Goal: Information Seeking & Learning: Find specific fact

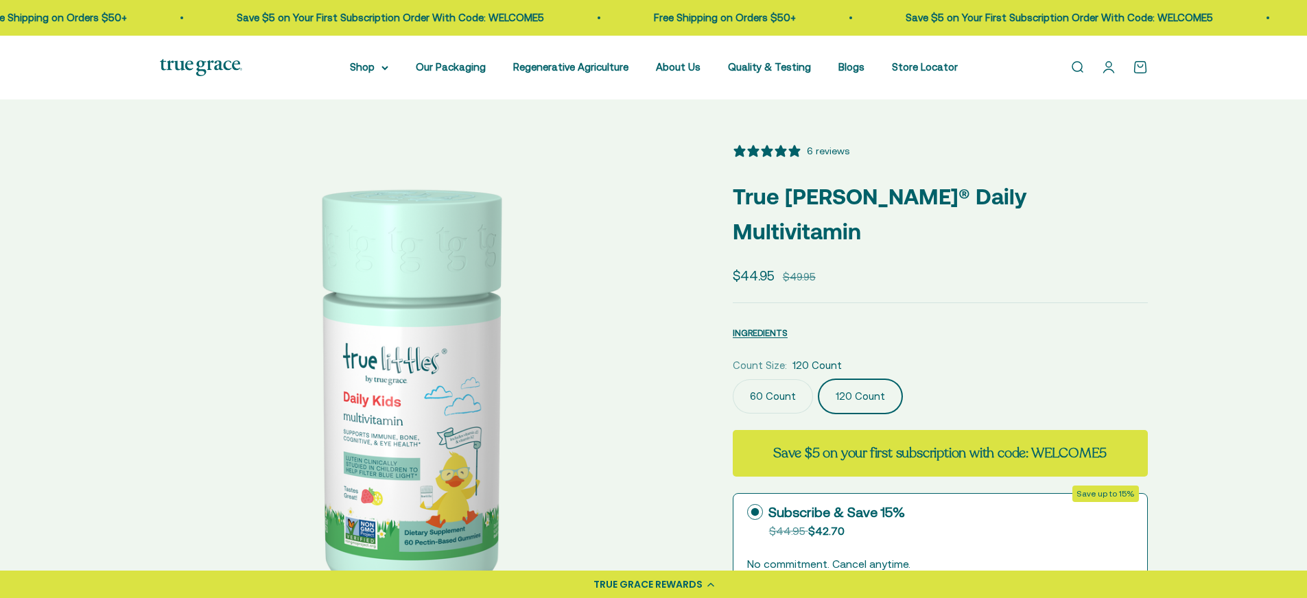
select select "3"
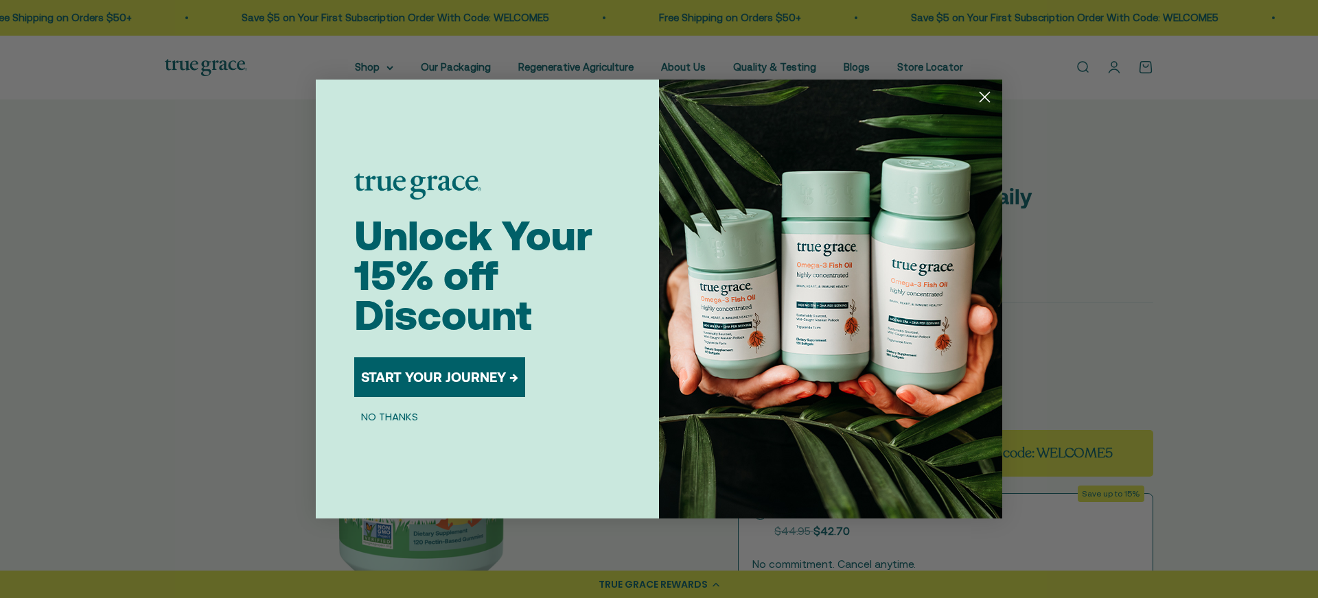
click at [987, 91] on circle "Close dialog" at bounding box center [984, 97] width 23 height 23
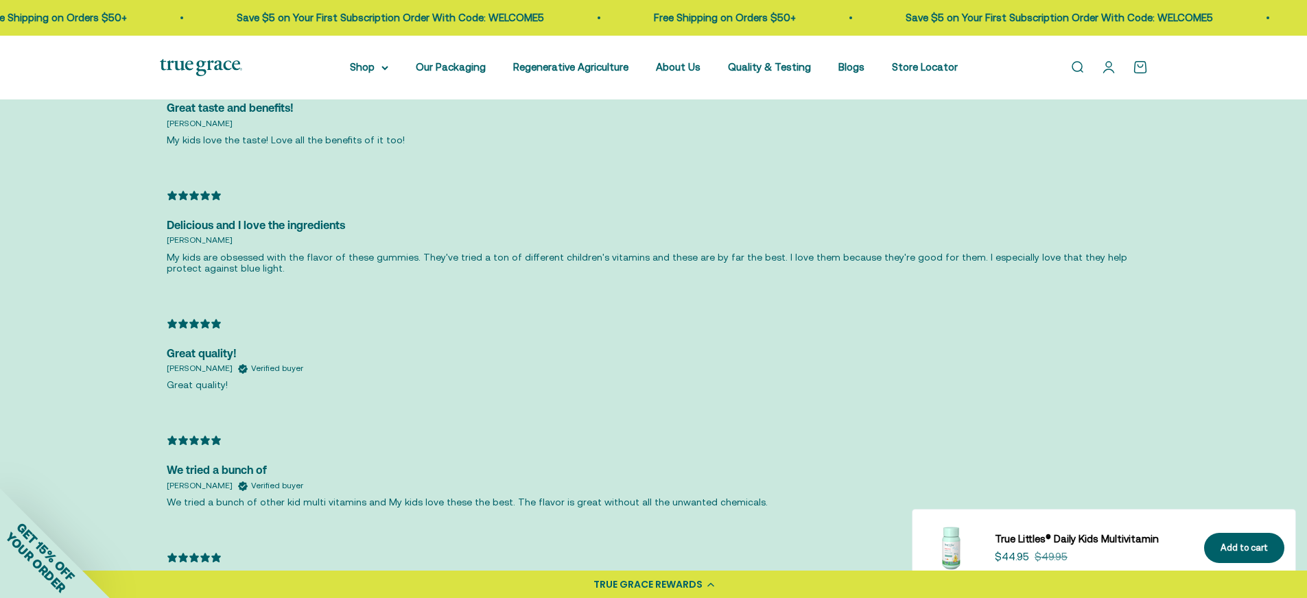
scroll to position [3449, 0]
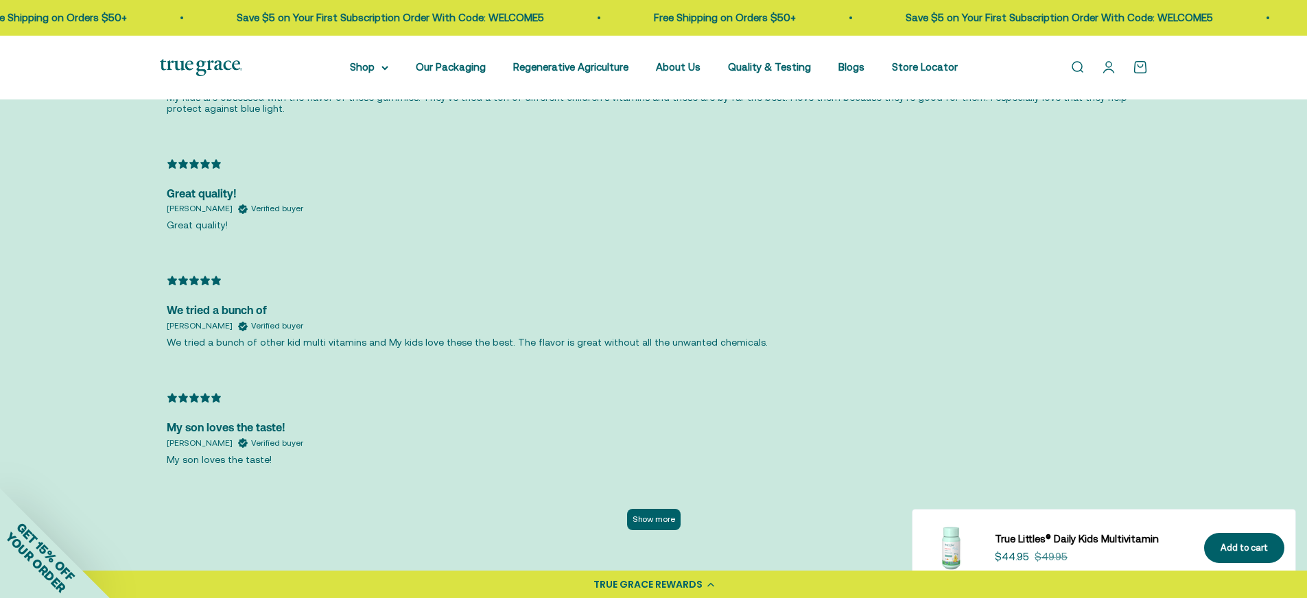
click at [648, 509] on button "Show more" at bounding box center [654, 519] width 54 height 21
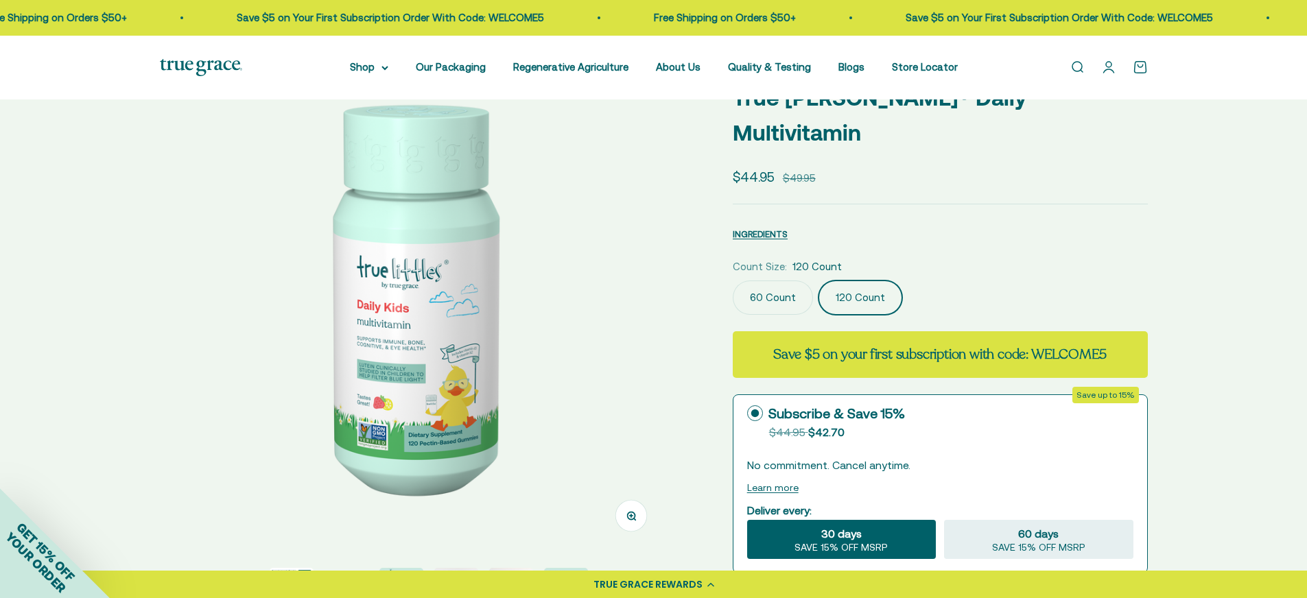
scroll to position [196, 0]
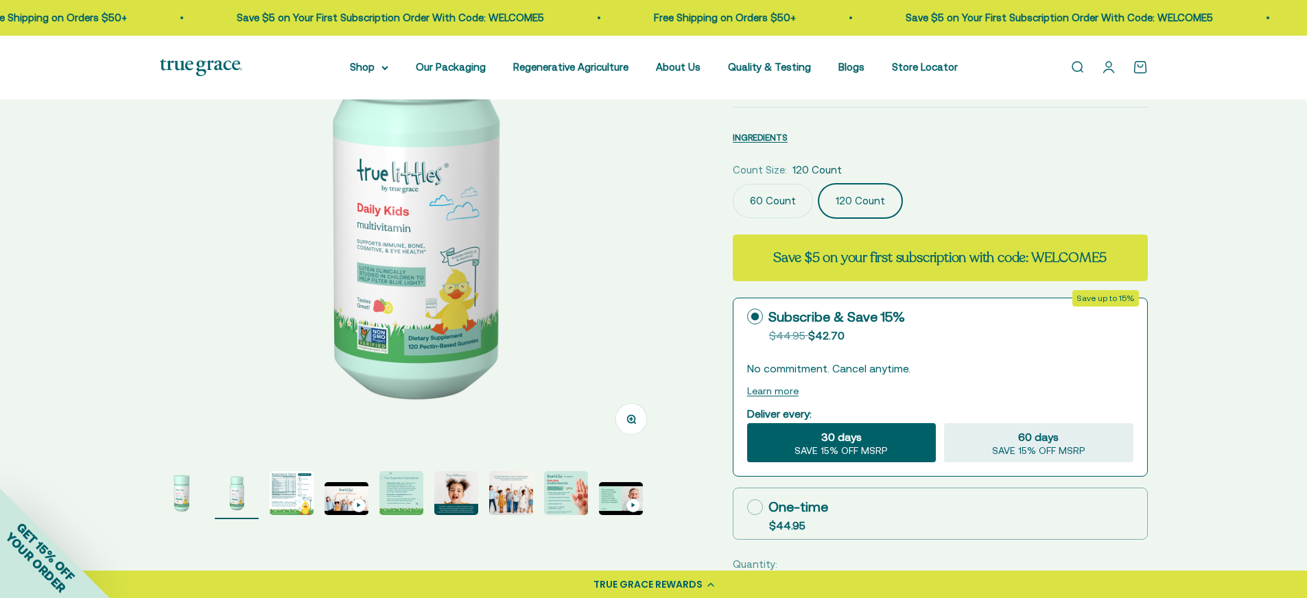
click at [292, 496] on img "Go to item 3" at bounding box center [292, 493] width 44 height 44
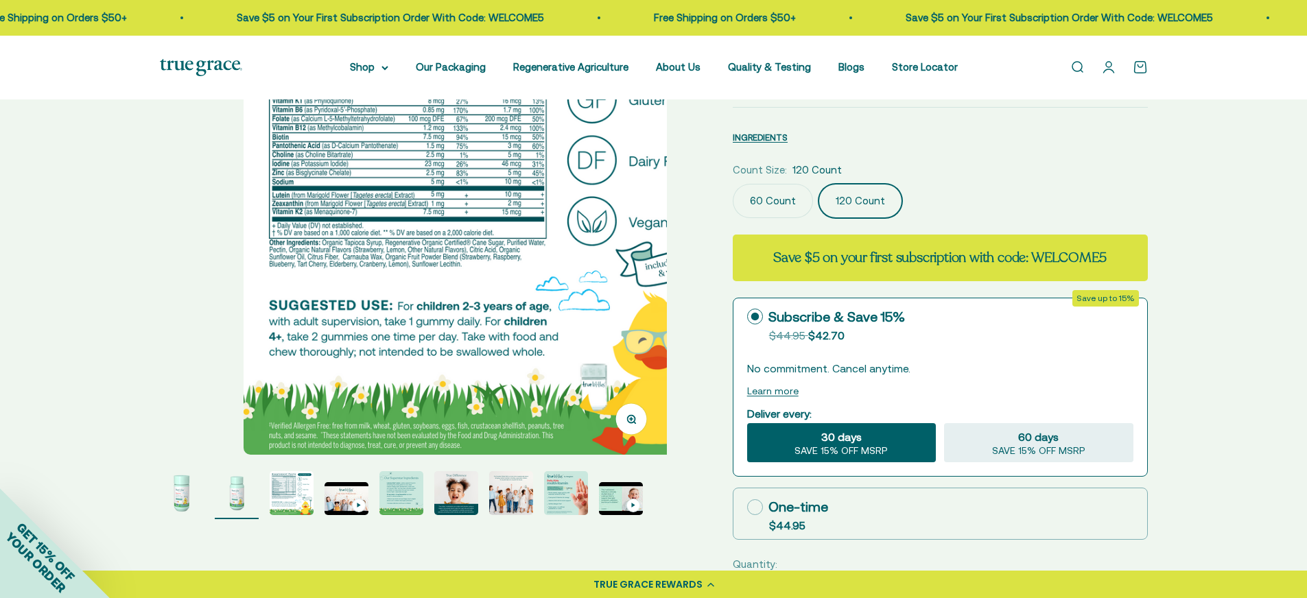
scroll to position [0, 1047]
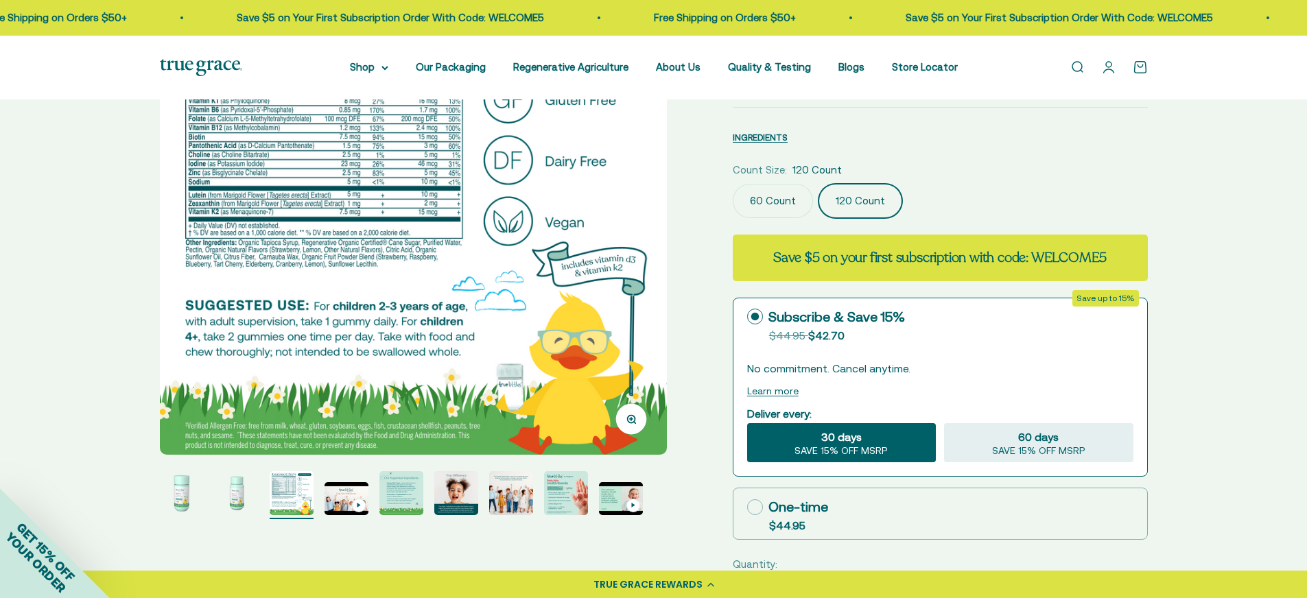
click at [412, 500] on img "Go to item 5" at bounding box center [402, 493] width 44 height 44
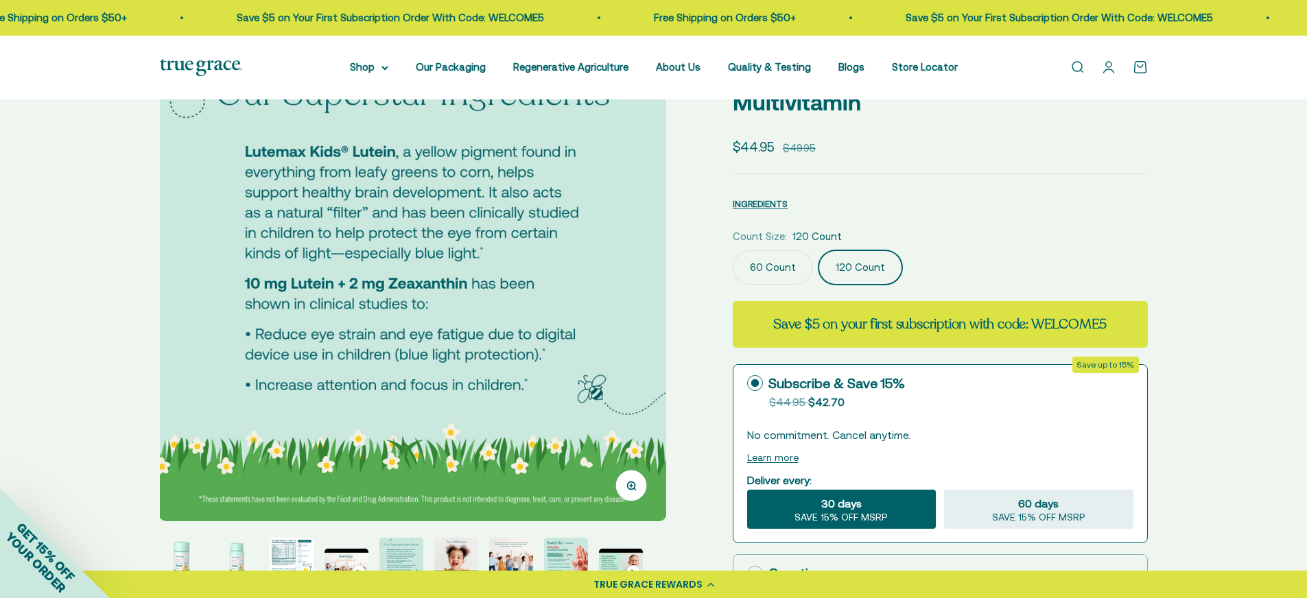
scroll to position [392, 0]
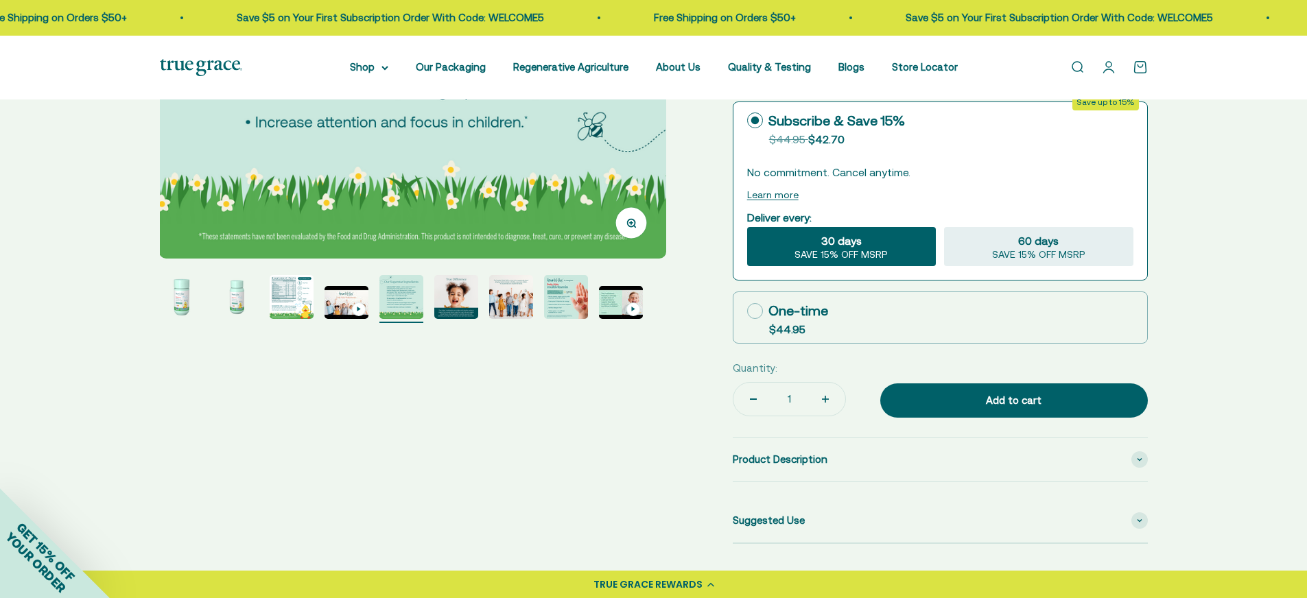
click at [472, 306] on img "Go to item 6" at bounding box center [456, 297] width 44 height 44
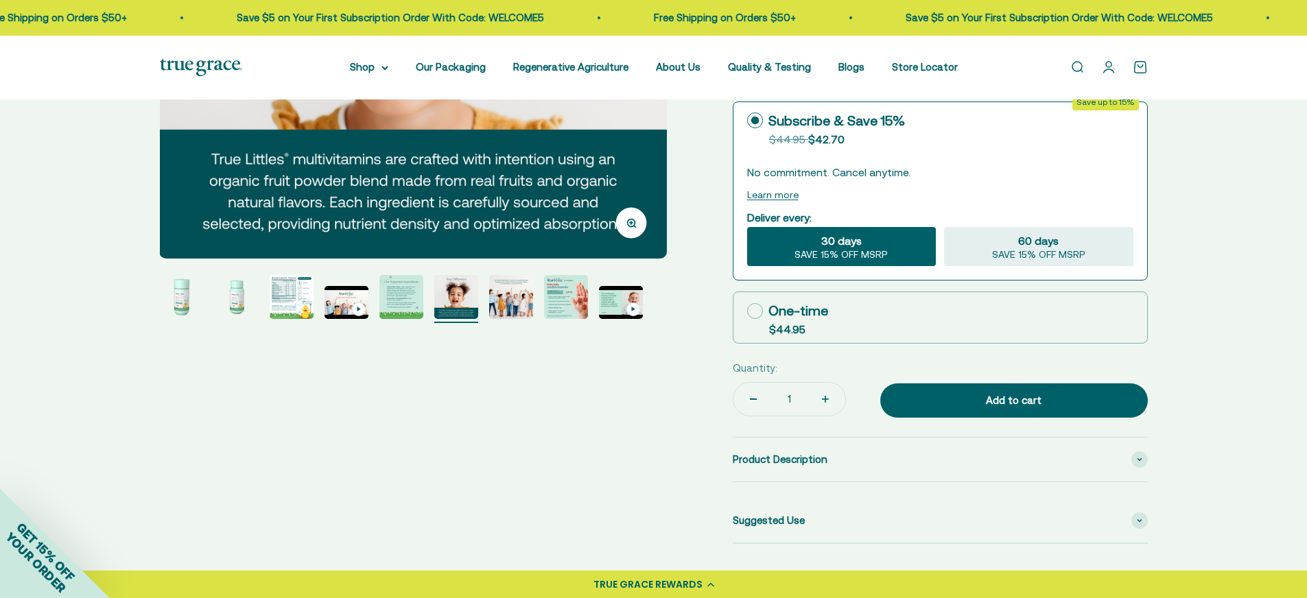
click at [505, 302] on img "Go to item 7" at bounding box center [511, 297] width 44 height 44
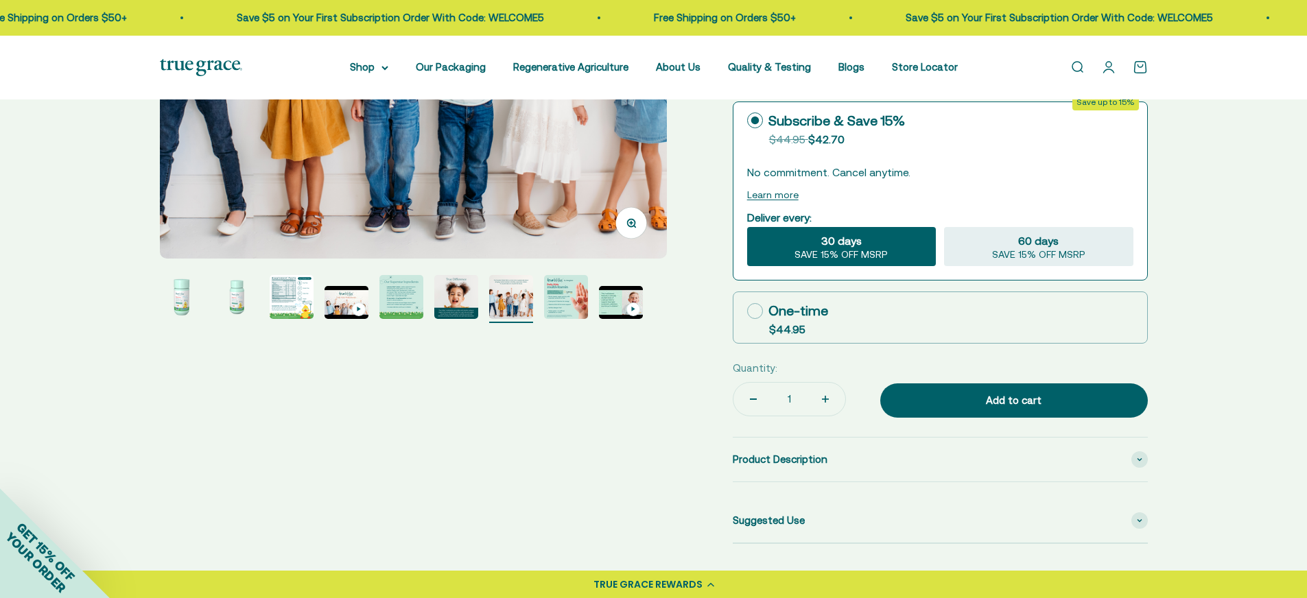
click at [460, 298] on img "Go to item 6" at bounding box center [456, 297] width 44 height 44
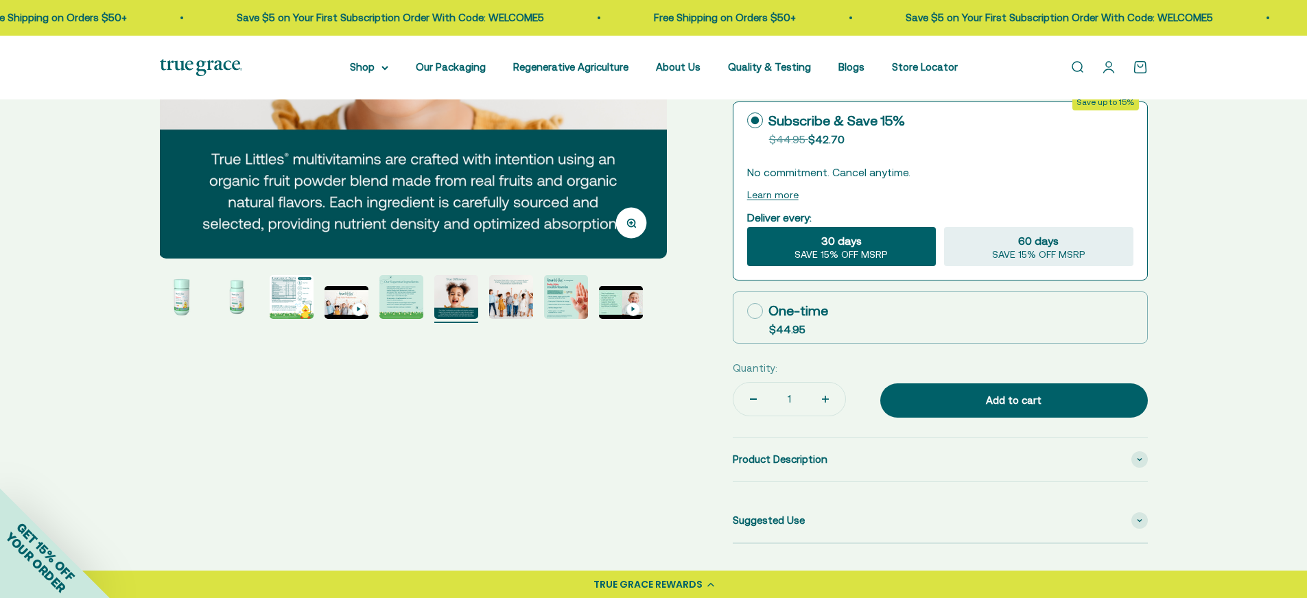
click at [507, 295] on img "Go to item 7" at bounding box center [511, 297] width 44 height 44
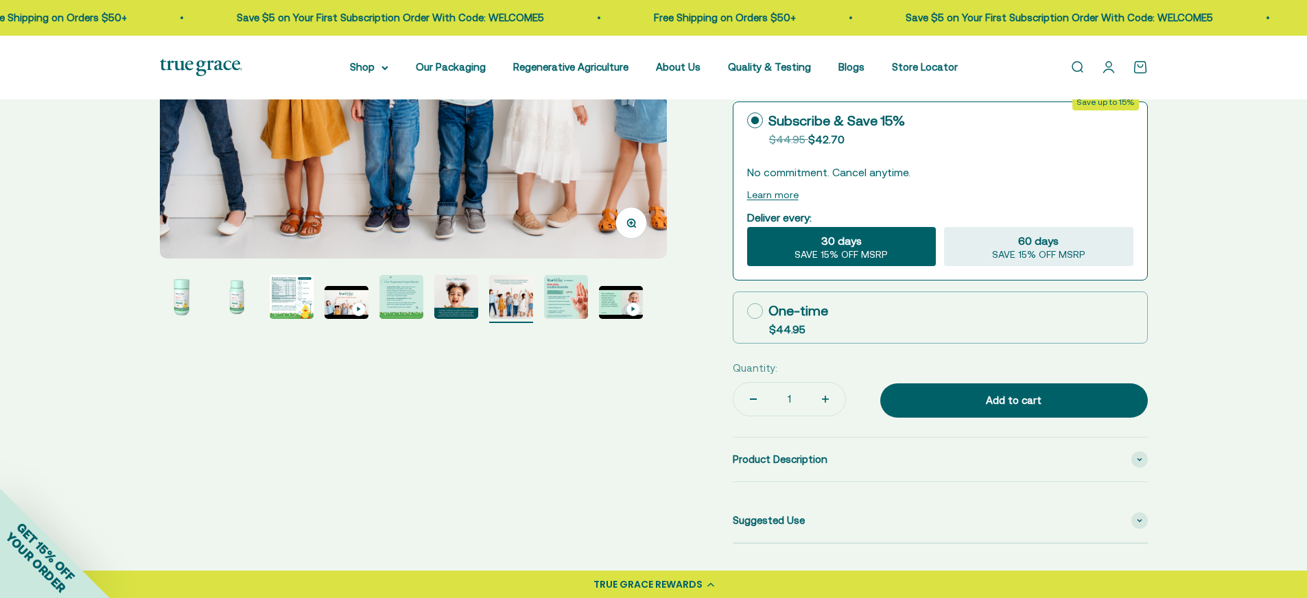
click at [545, 293] on img "Go to item 8" at bounding box center [566, 297] width 44 height 44
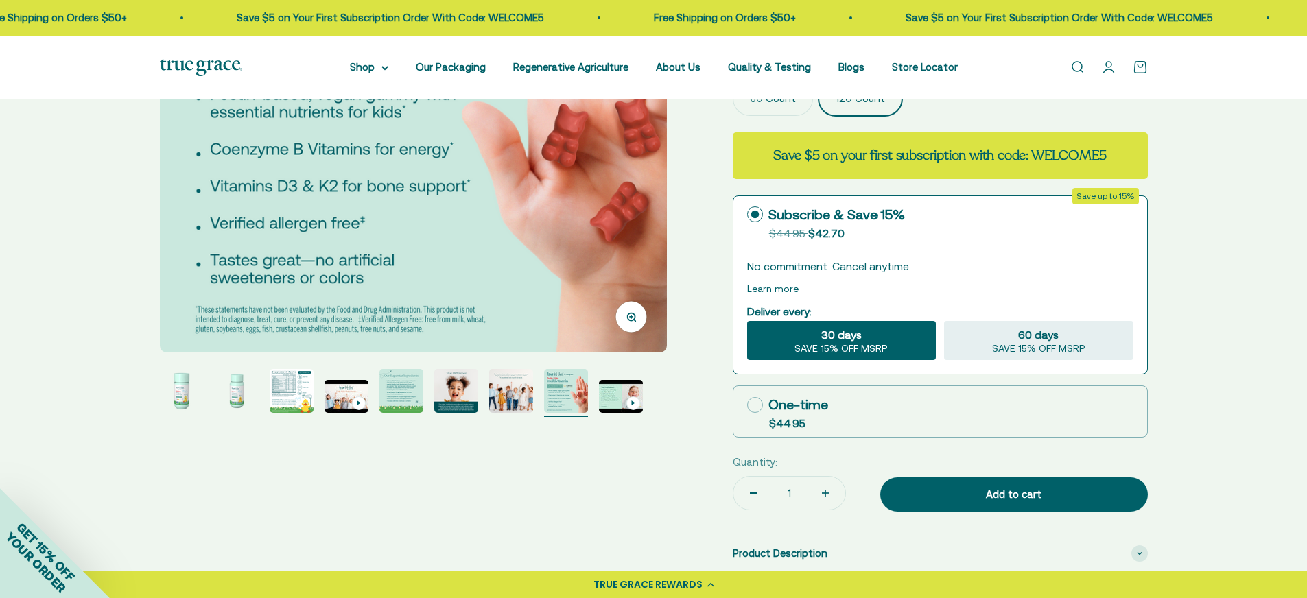
scroll to position [192, 0]
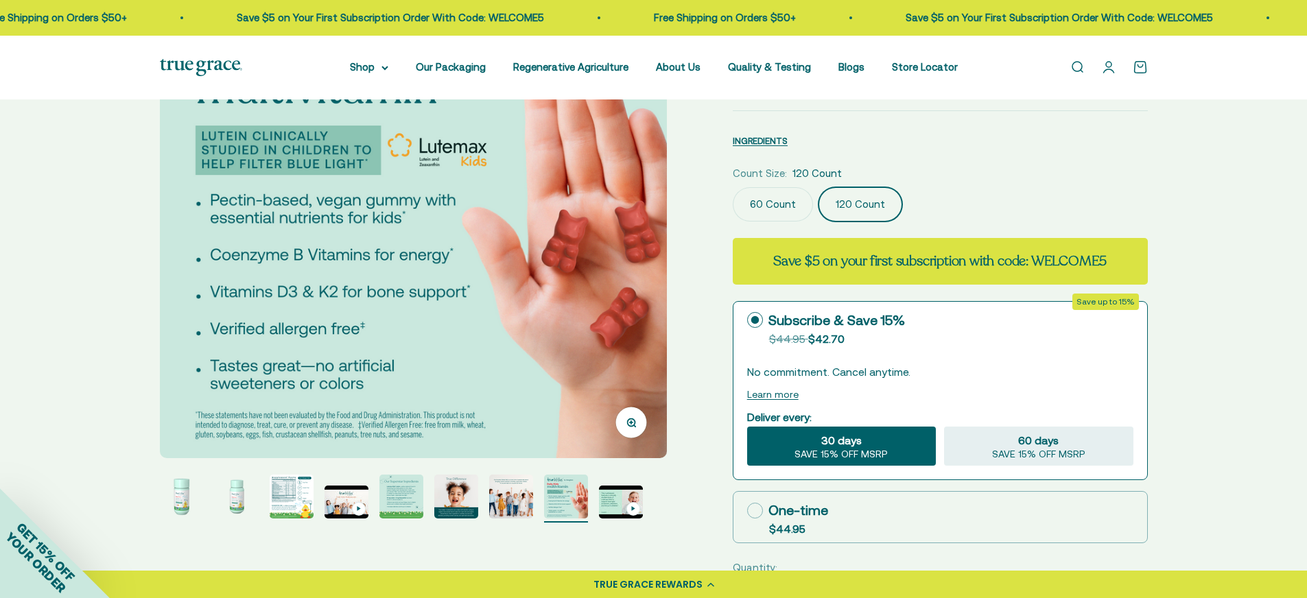
click at [615, 509] on img "Go to item 9" at bounding box center [621, 502] width 44 height 33
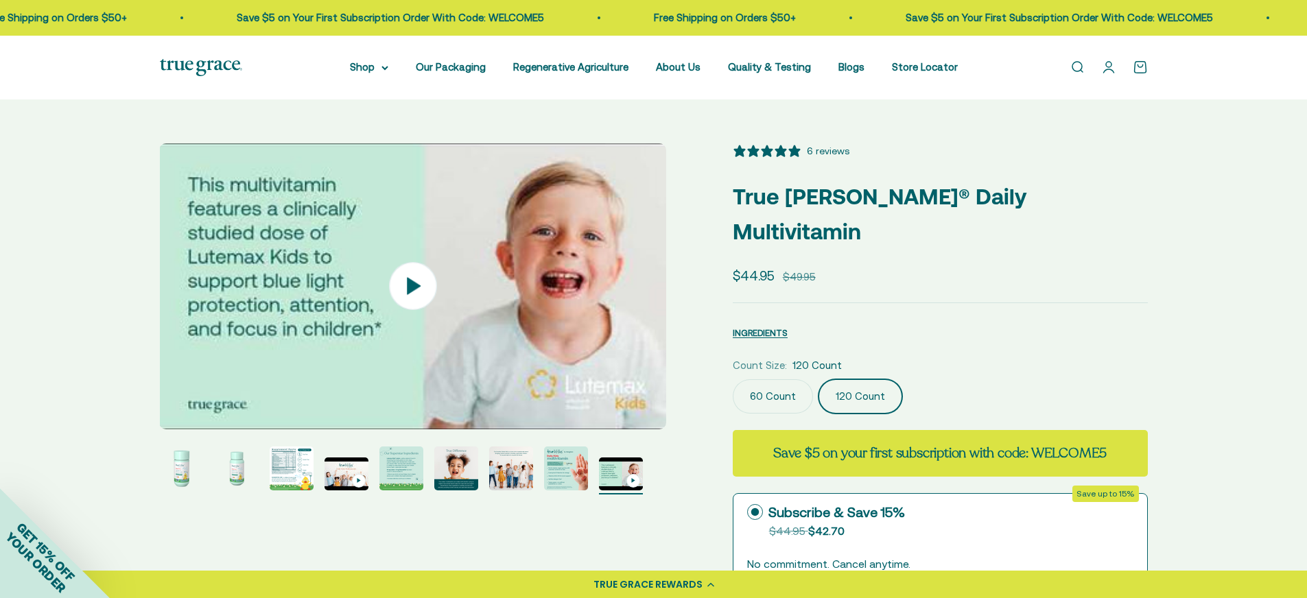
scroll to position [466, 0]
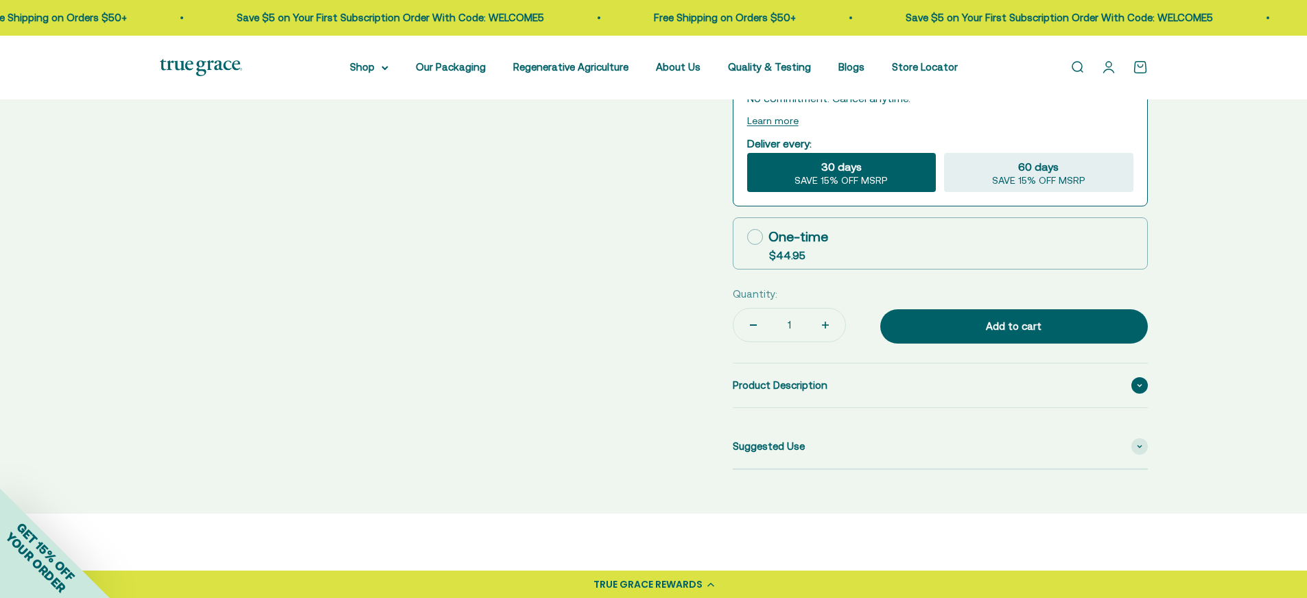
click at [826, 377] on span "Product Description" at bounding box center [780, 385] width 95 height 16
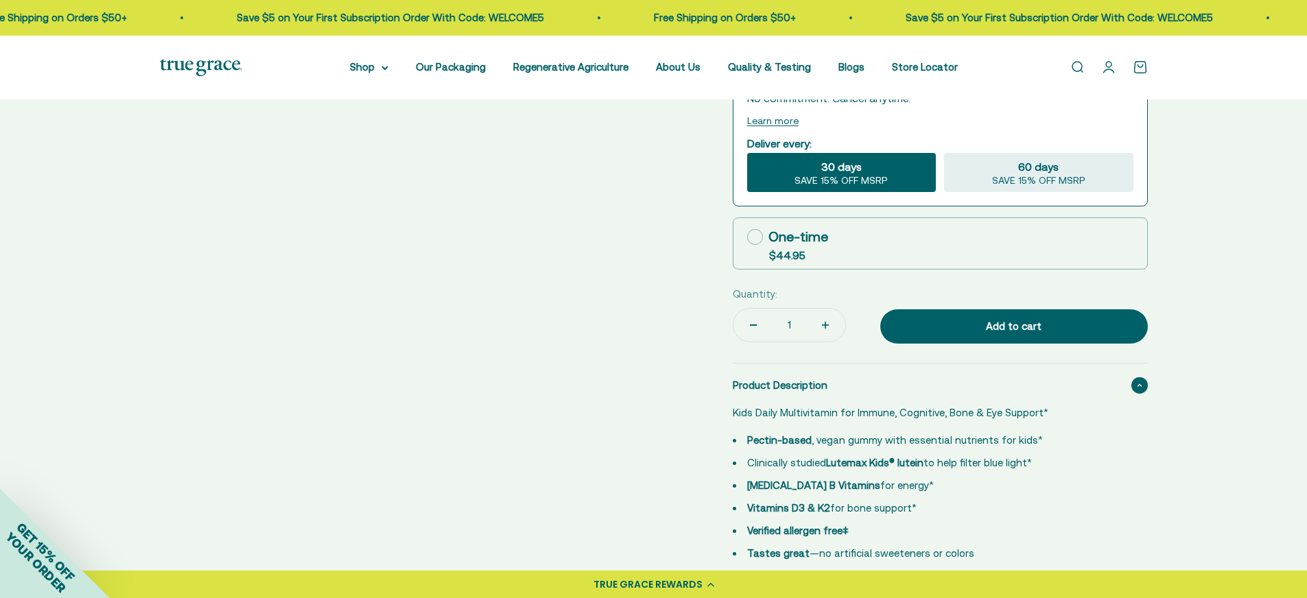
scroll to position [0, 0]
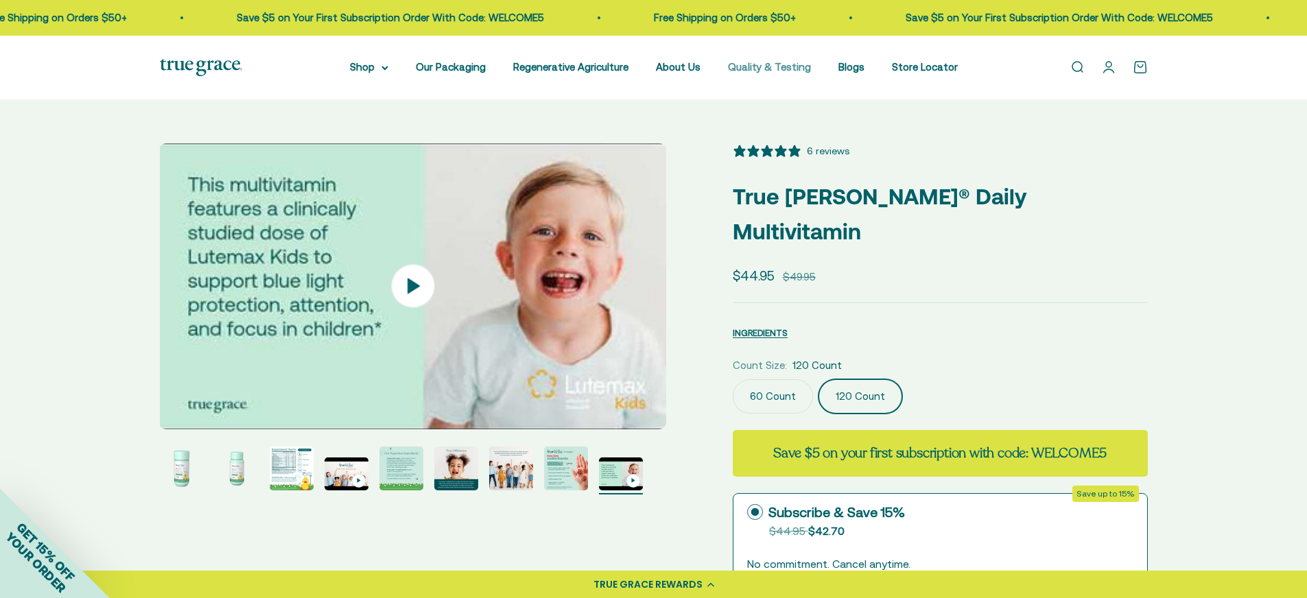
click at [764, 67] on link "Quality & Testing" at bounding box center [769, 67] width 83 height 12
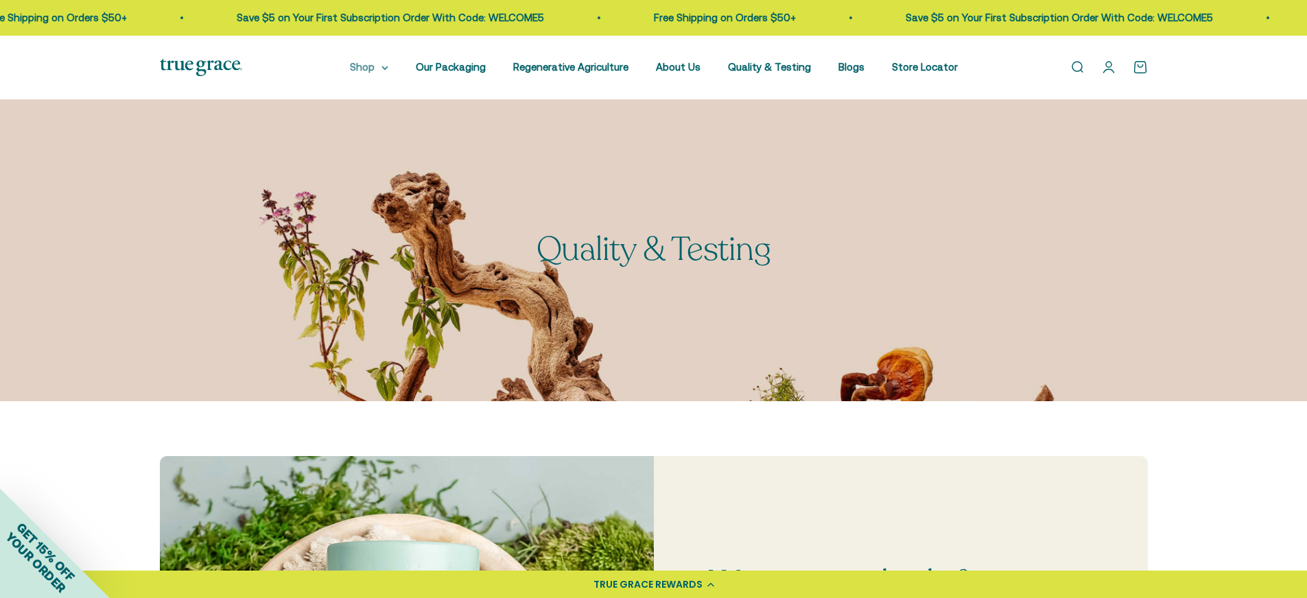
click at [358, 66] on summary "Shop" at bounding box center [369, 67] width 38 height 16
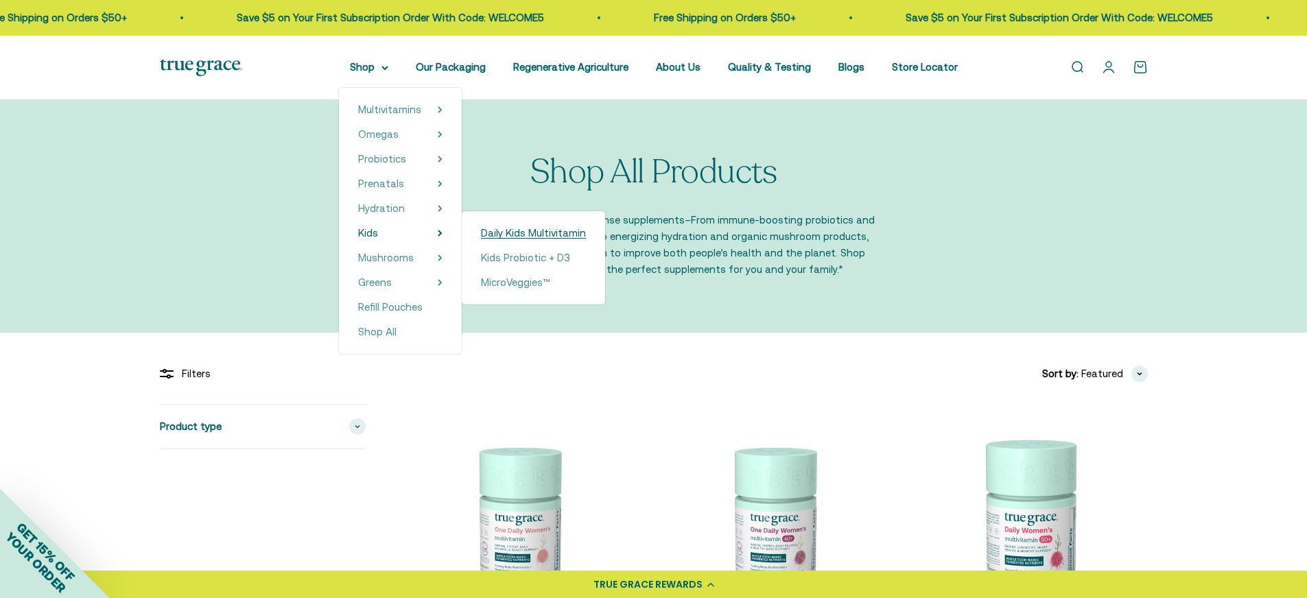
click at [496, 232] on span "Daily Kids Multivitamin" at bounding box center [533, 233] width 105 height 12
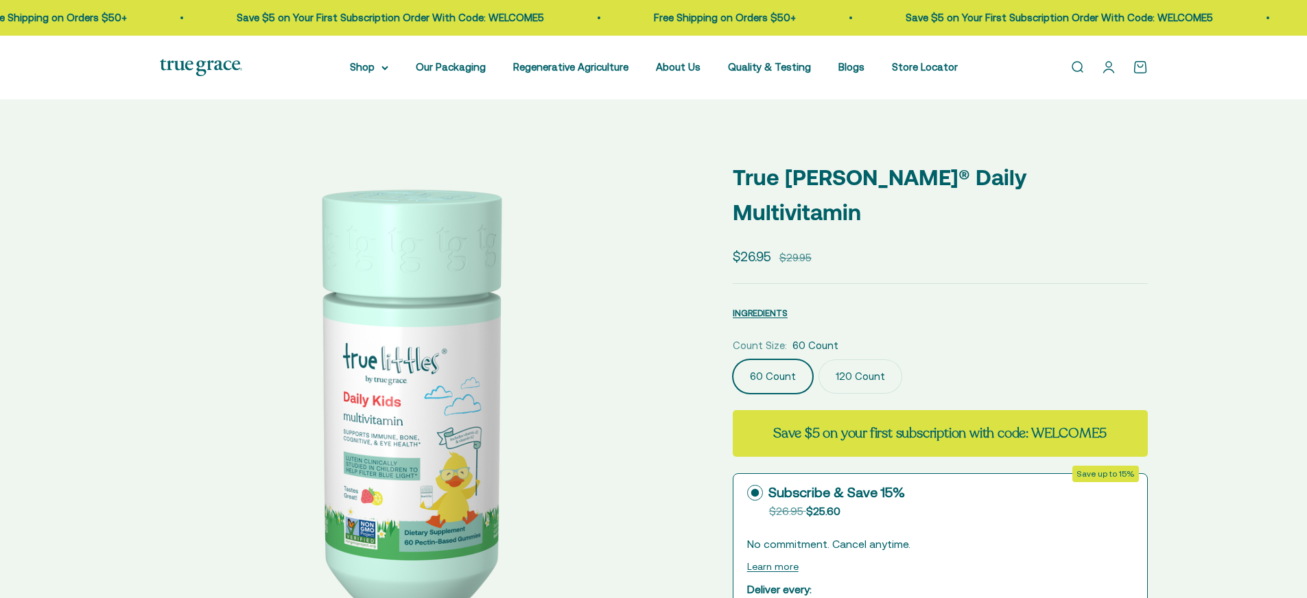
select select "3"
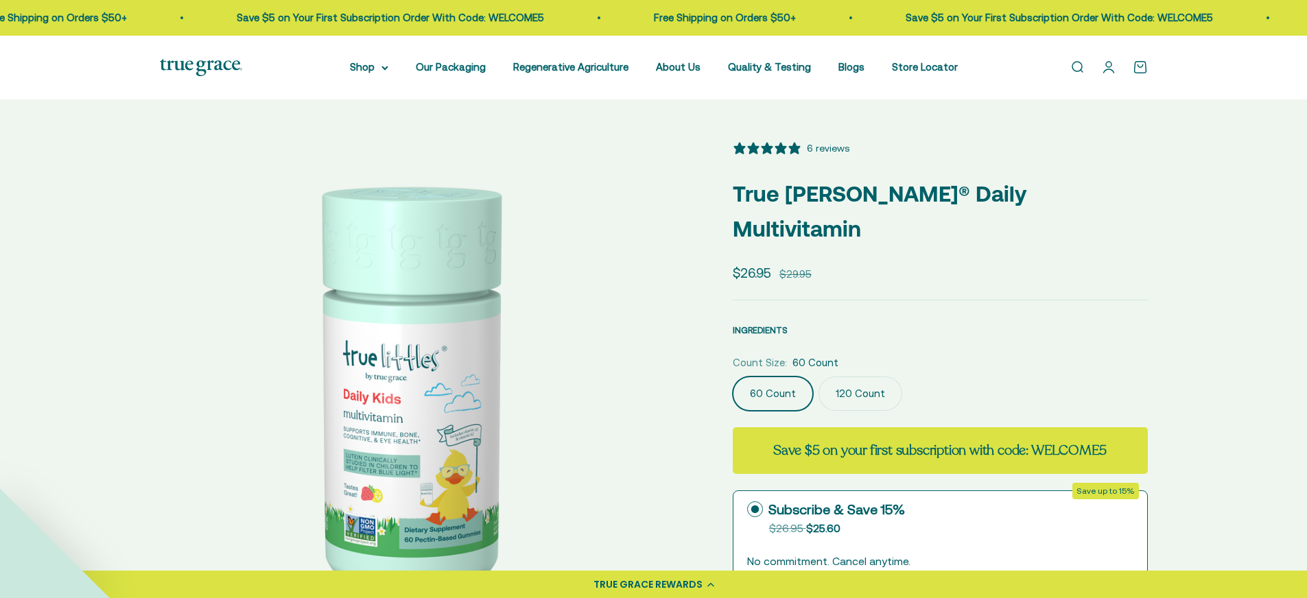
click at [775, 325] on span "INGREDIENTS" at bounding box center [760, 330] width 55 height 10
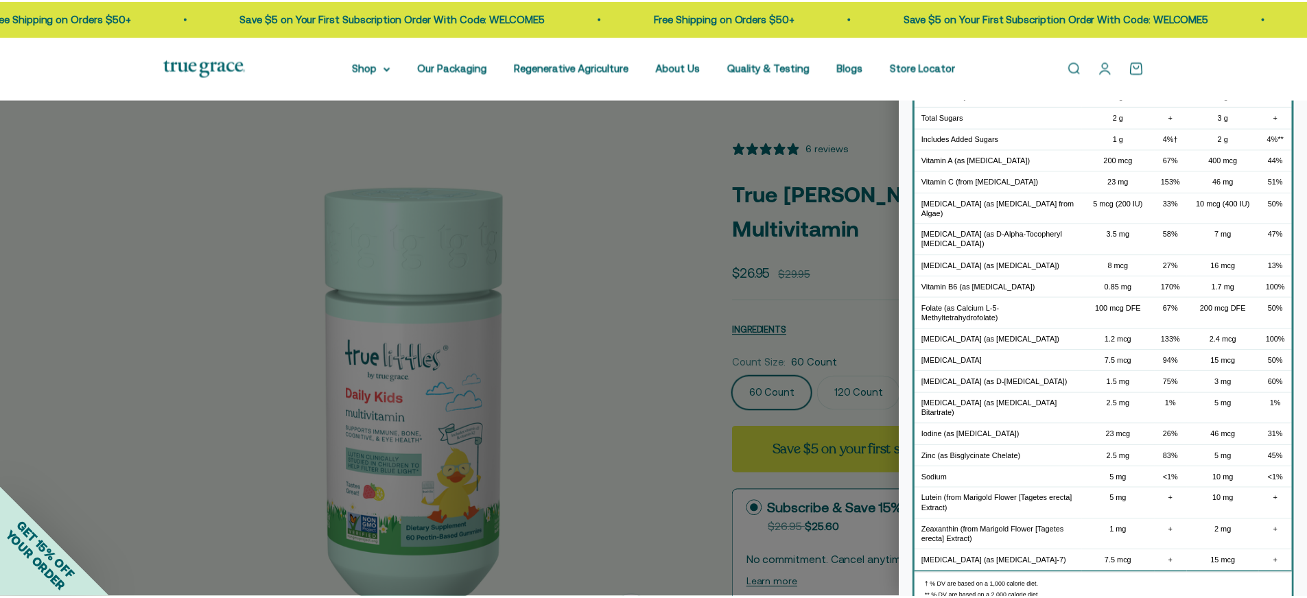
scroll to position [275, 0]
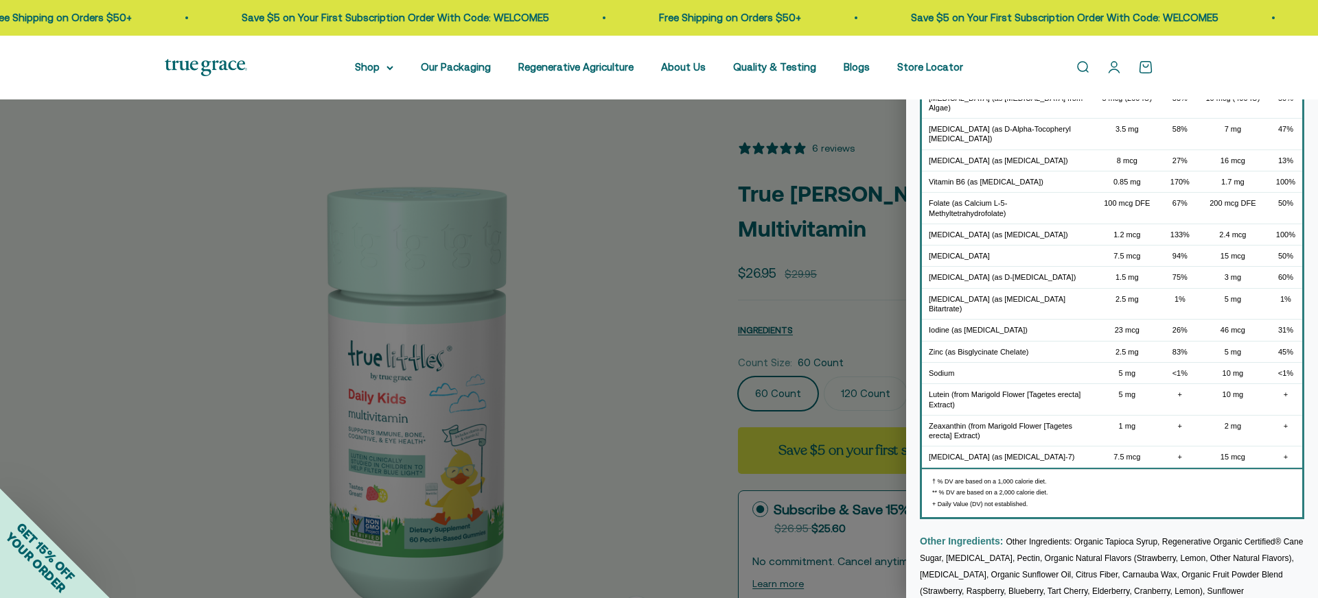
click at [579, 173] on div at bounding box center [659, 299] width 1318 height 598
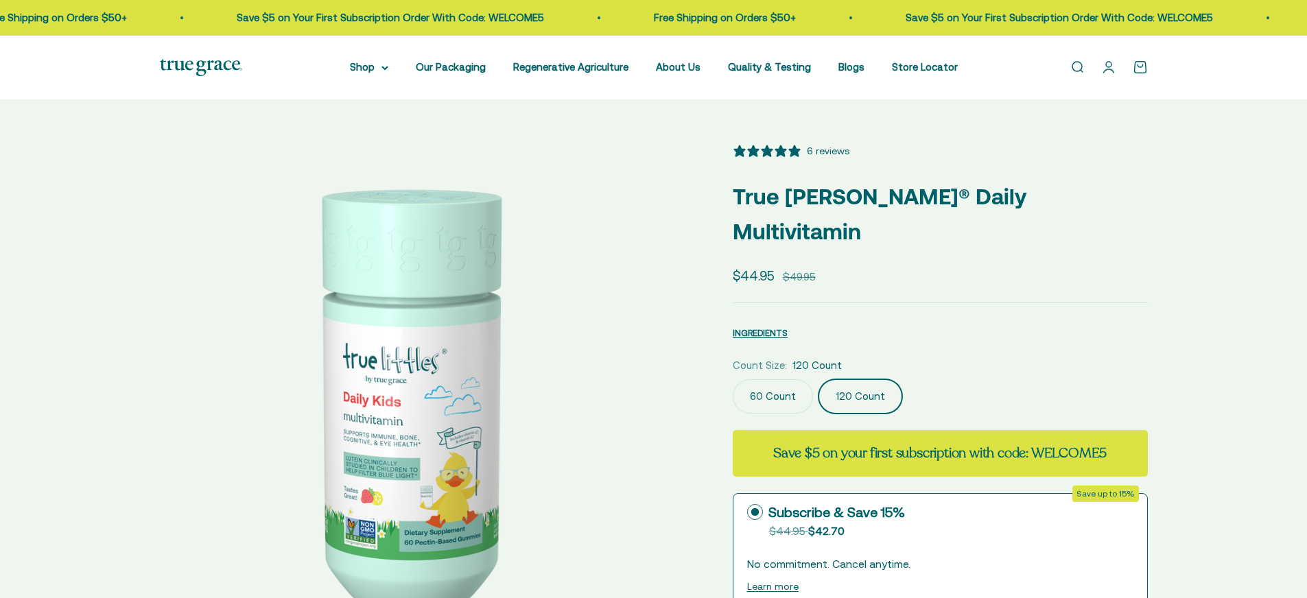
select select "3"
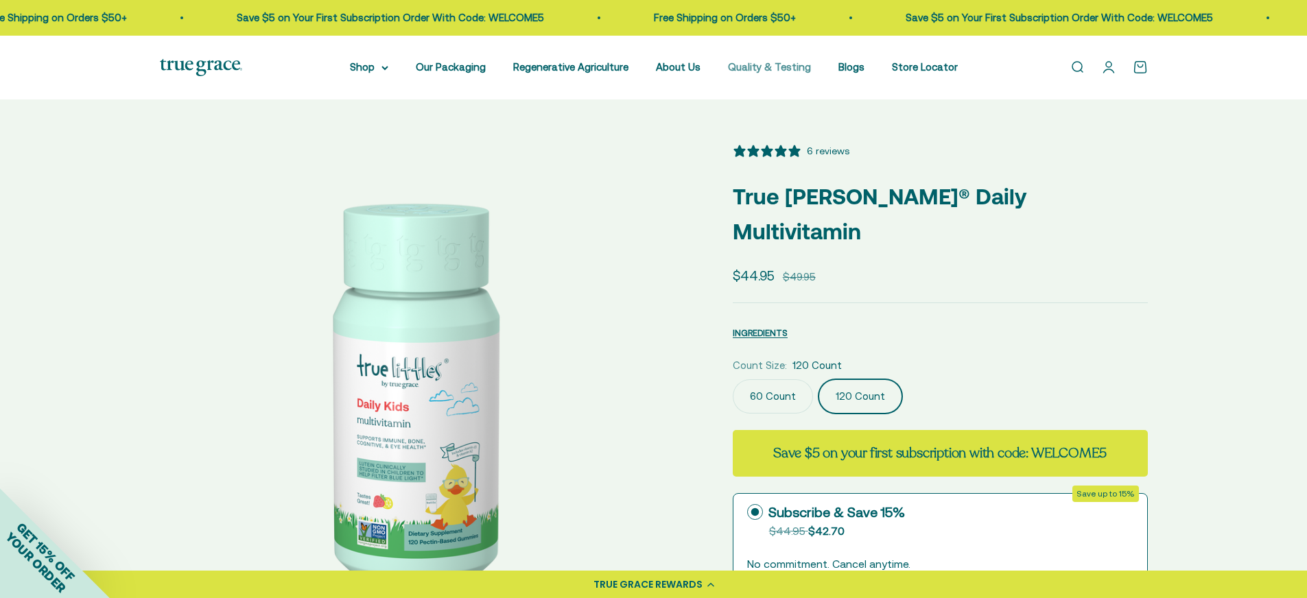
click at [789, 67] on link "Quality & Testing" at bounding box center [769, 67] width 83 height 12
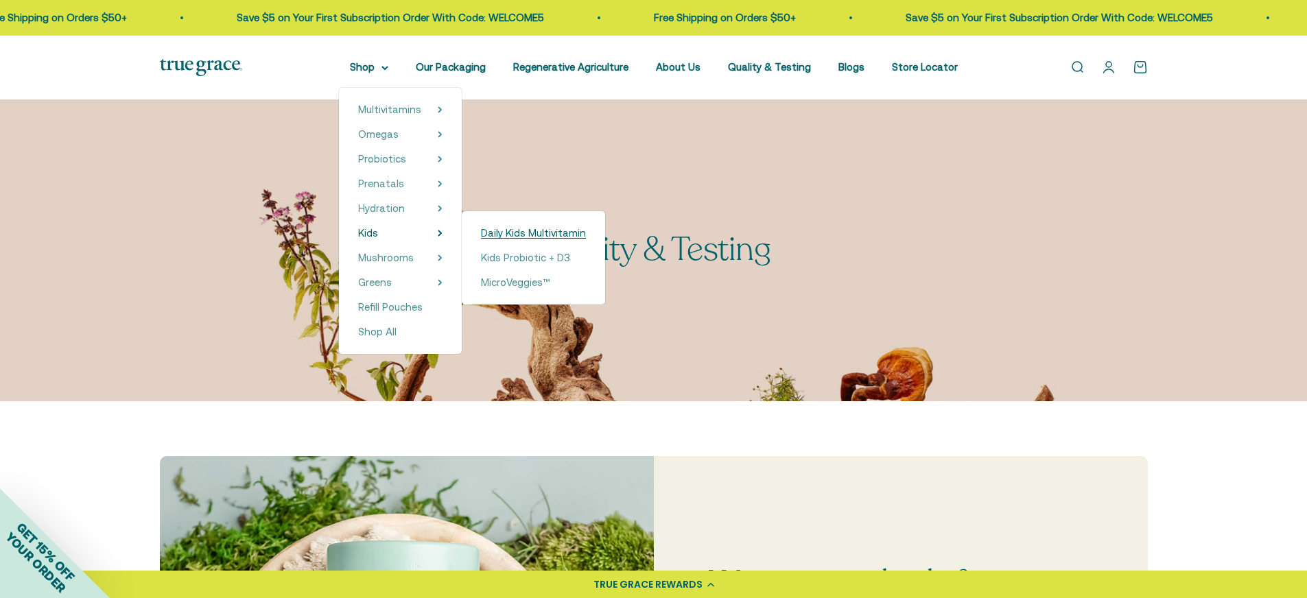
click at [527, 230] on span "Daily Kids Multivitamin" at bounding box center [533, 233] width 105 height 12
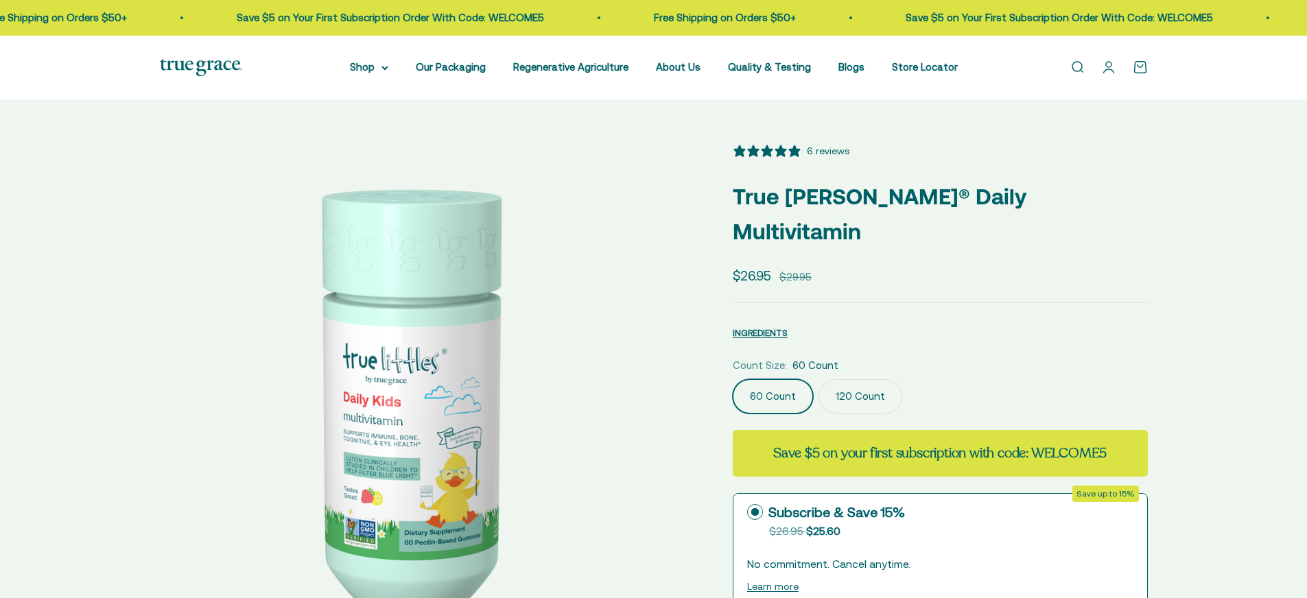
select select "3"
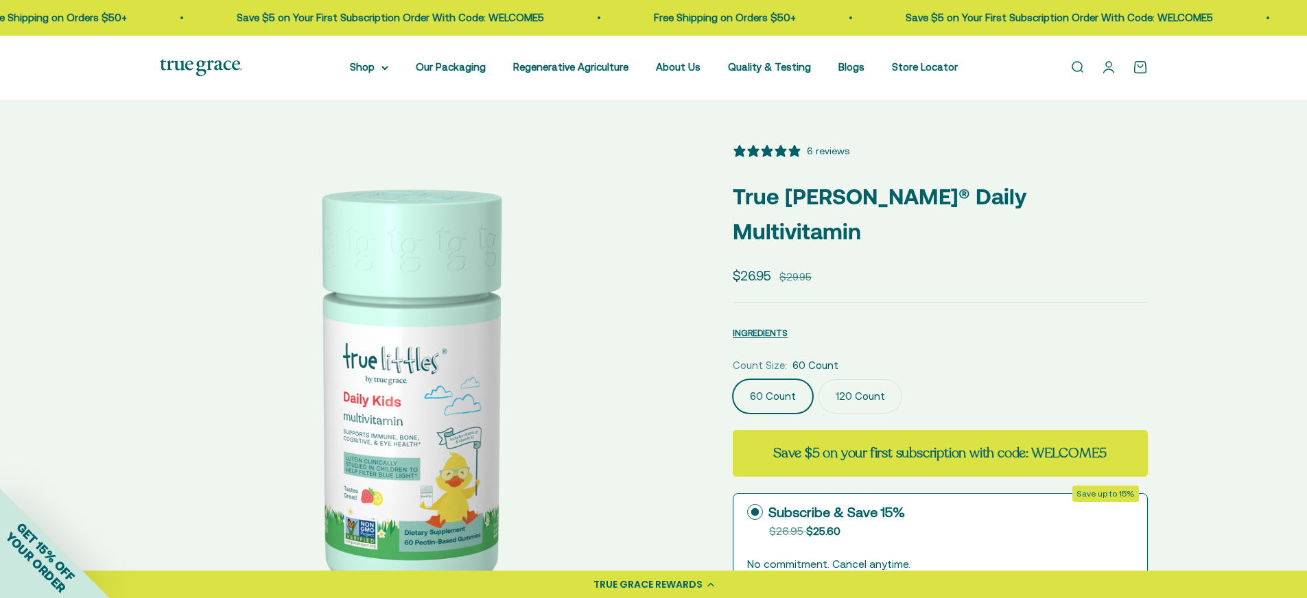
scroll to position [412, 0]
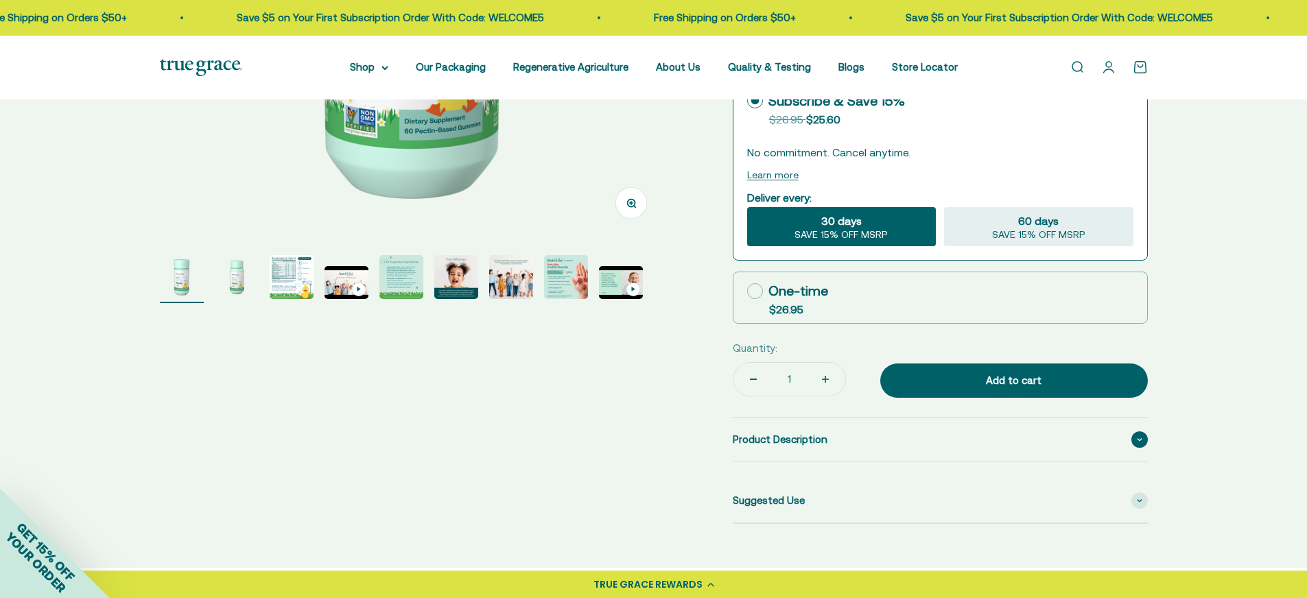
click at [816, 432] on span "Product Description" at bounding box center [780, 440] width 95 height 16
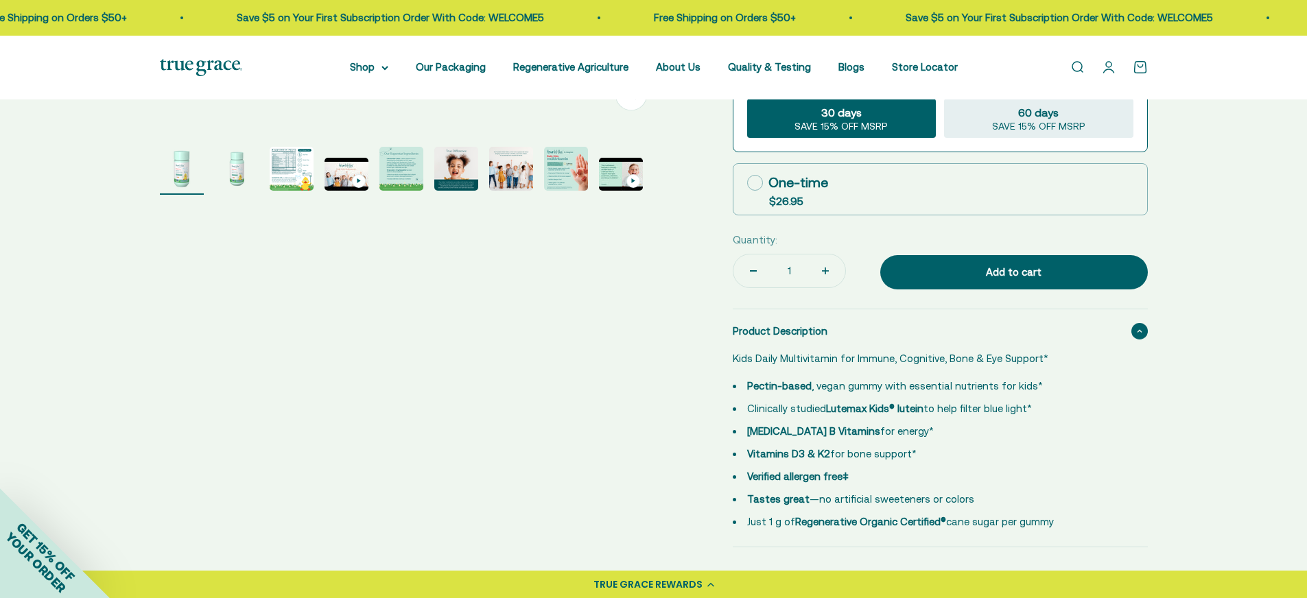
scroll to position [595, 0]
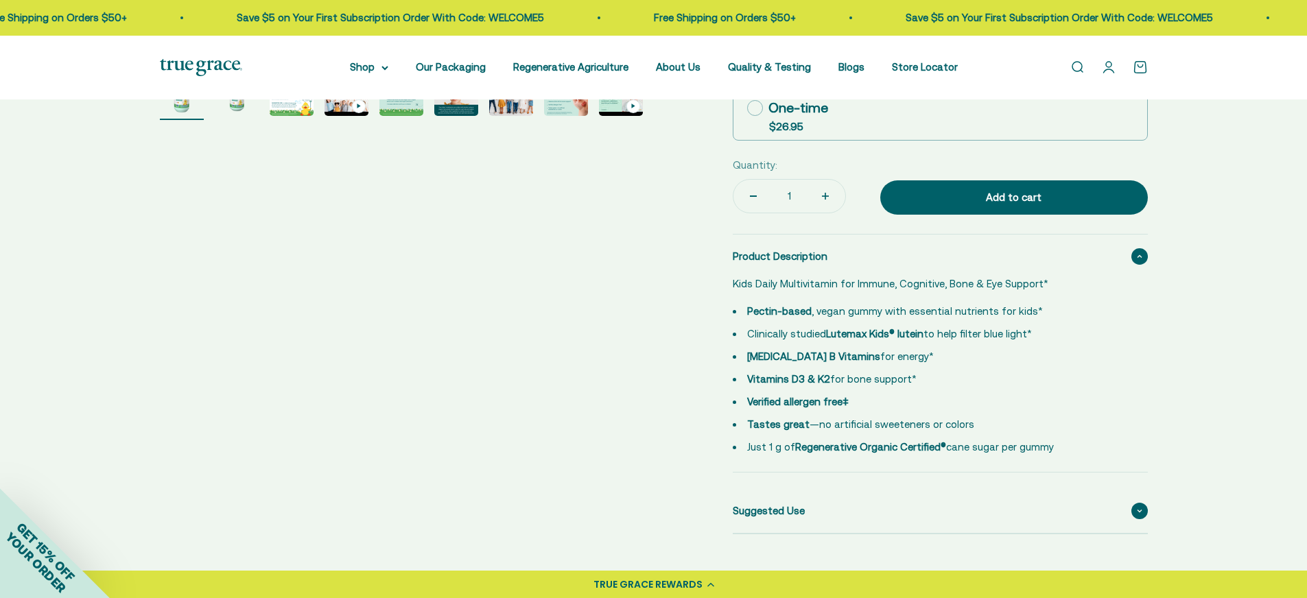
click at [1139, 509] on icon at bounding box center [1139, 511] width 5 height 4
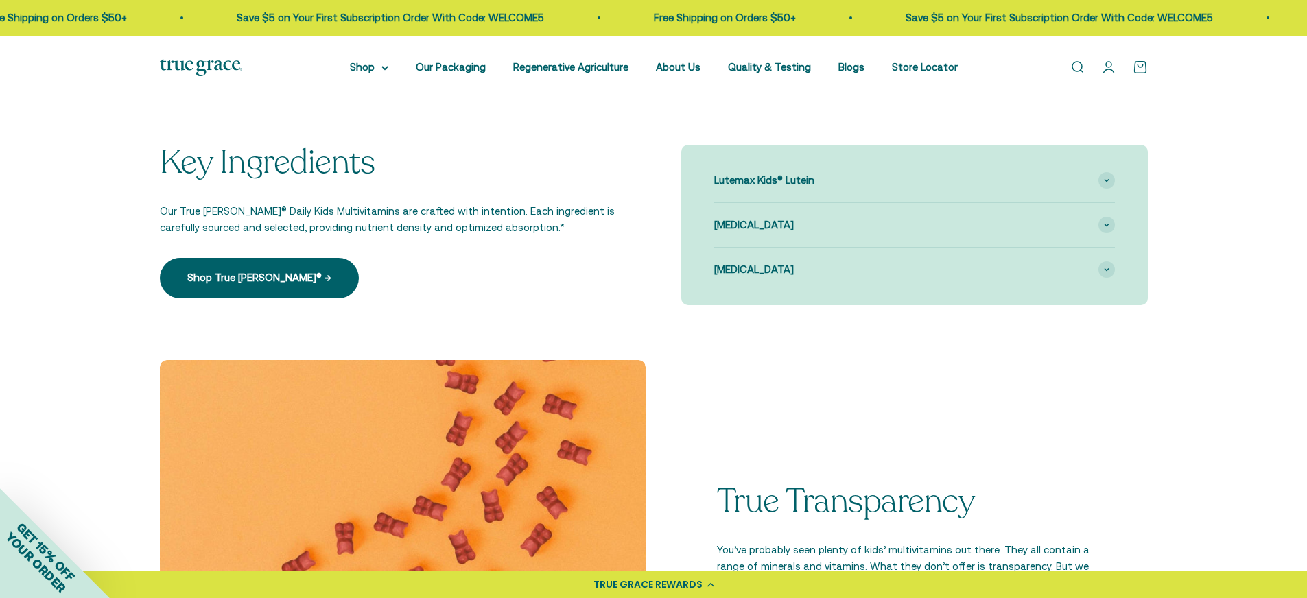
scroll to position [13, 0]
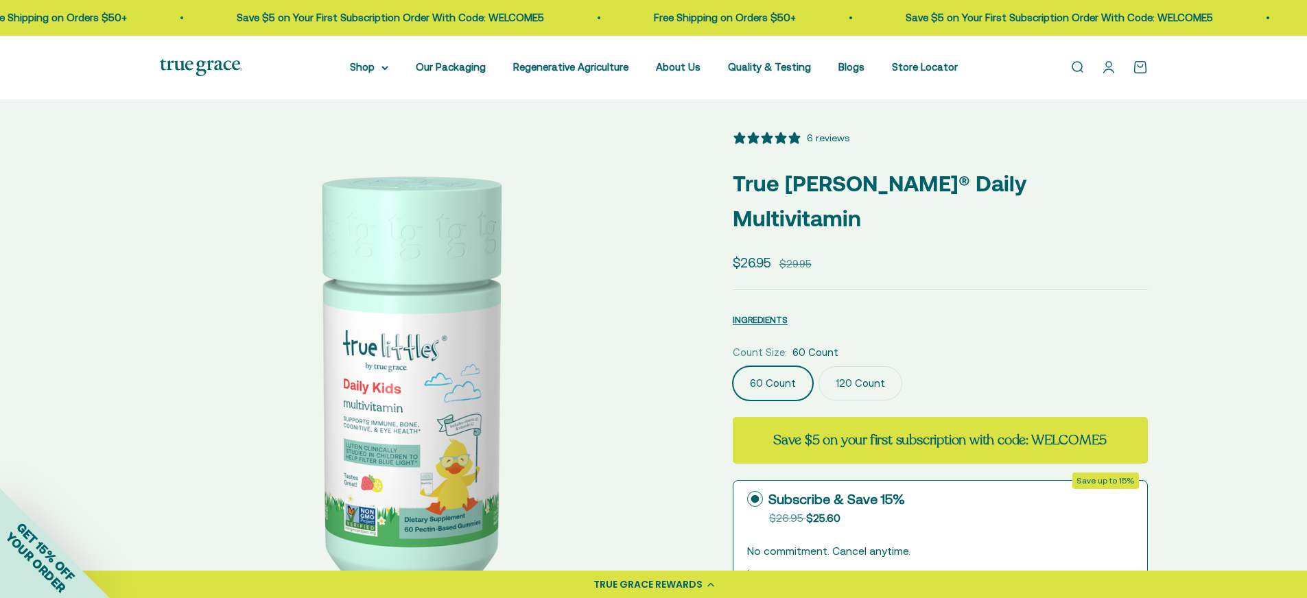
click at [1080, 69] on link "Open search" at bounding box center [1077, 67] width 15 height 15
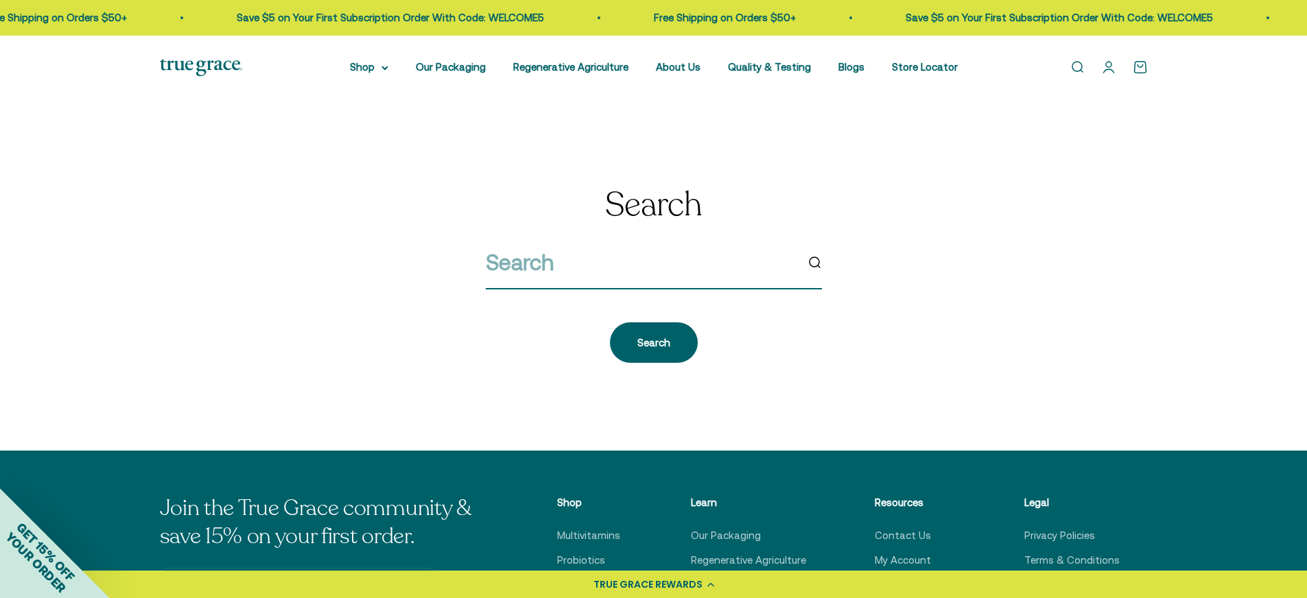
click at [653, 270] on input "search" at bounding box center [641, 262] width 310 height 35
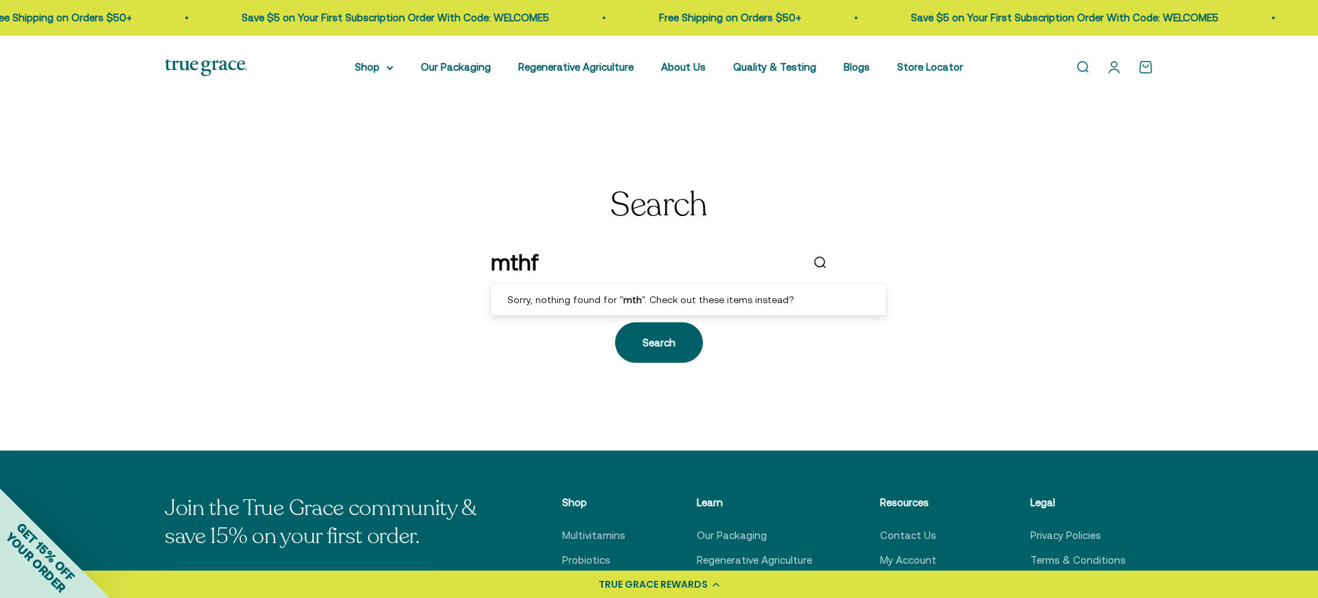
type input "mthfr"
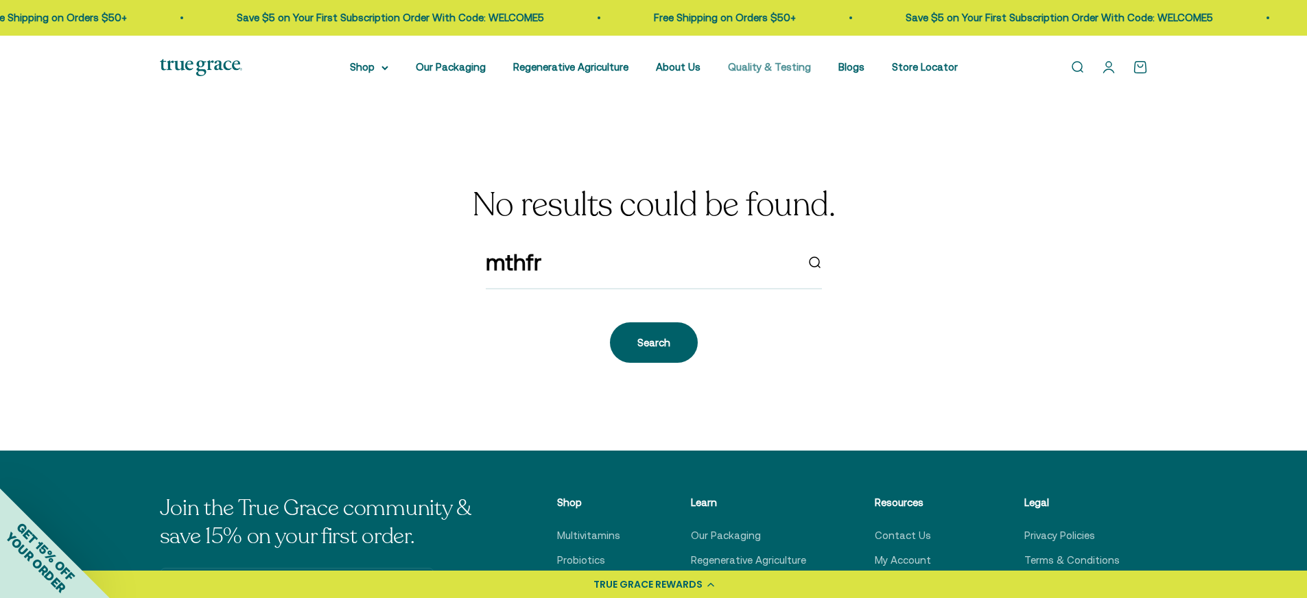
click at [759, 69] on link "Quality & Testing" at bounding box center [769, 67] width 83 height 12
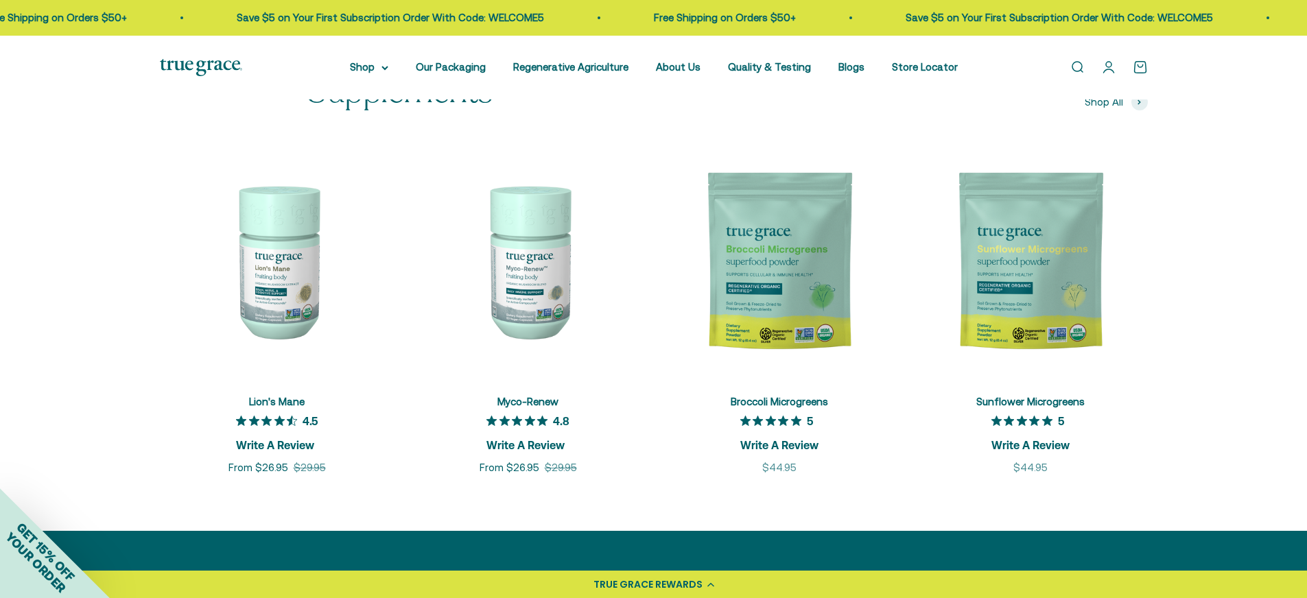
scroll to position [1994, 0]
